Goal: Task Accomplishment & Management: Use online tool/utility

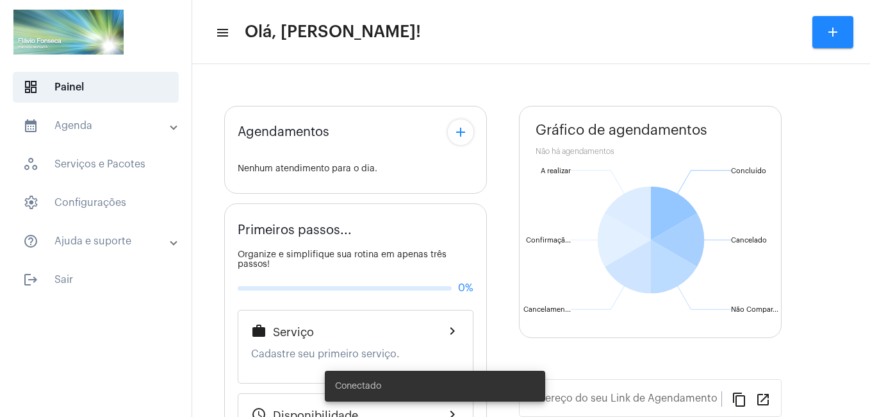
type input "[URL][DOMAIN_NAME]"
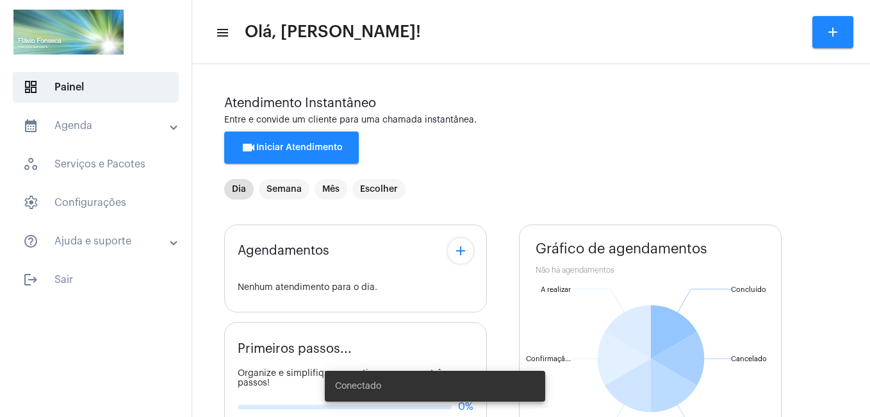
click at [309, 150] on span "videocam Iniciar Atendimento" at bounding box center [292, 147] width 102 height 9
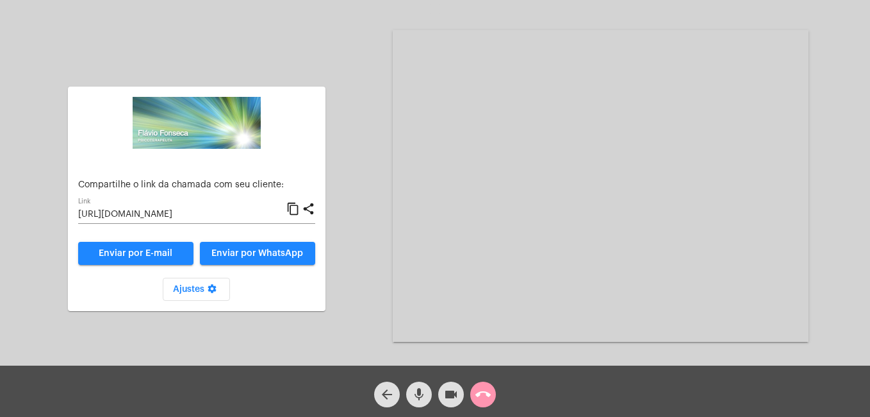
click at [198, 212] on input "[URL][DOMAIN_NAME]" at bounding box center [182, 215] width 208 height 10
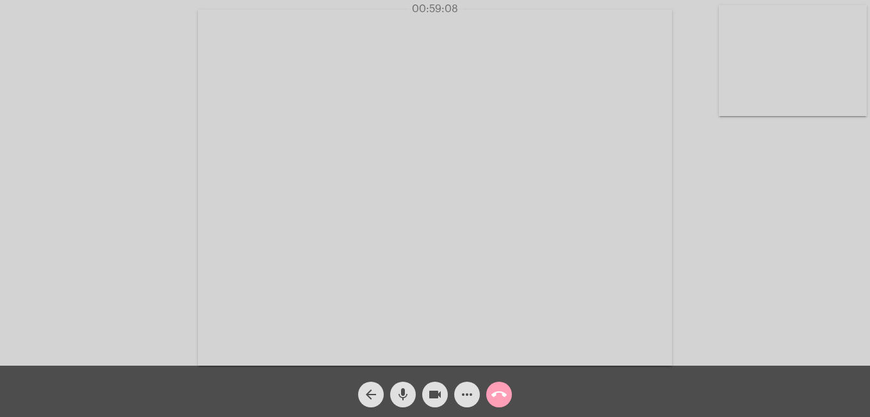
click at [500, 393] on mat-icon "call_end" at bounding box center [499, 393] width 15 height 15
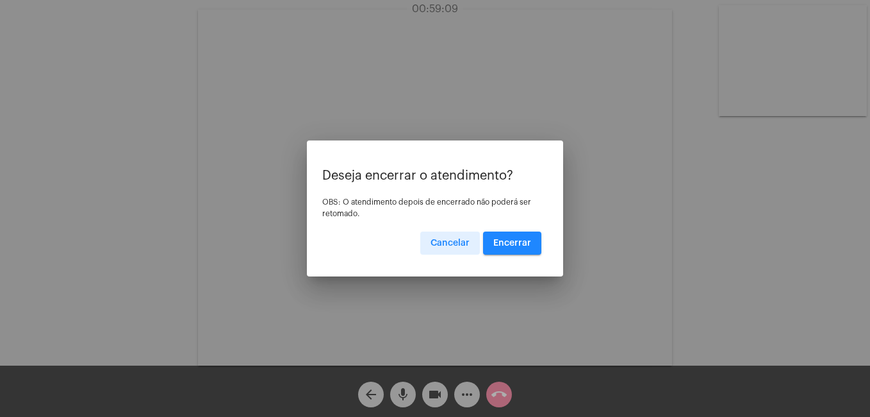
click at [531, 240] on span "Encerrar" at bounding box center [512, 242] width 38 height 9
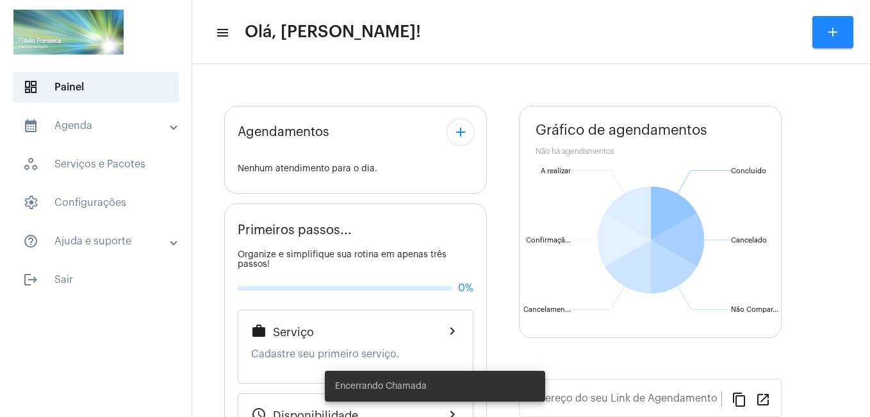
type input "[URL][DOMAIN_NAME]"
